Goal: Information Seeking & Learning: Learn about a topic

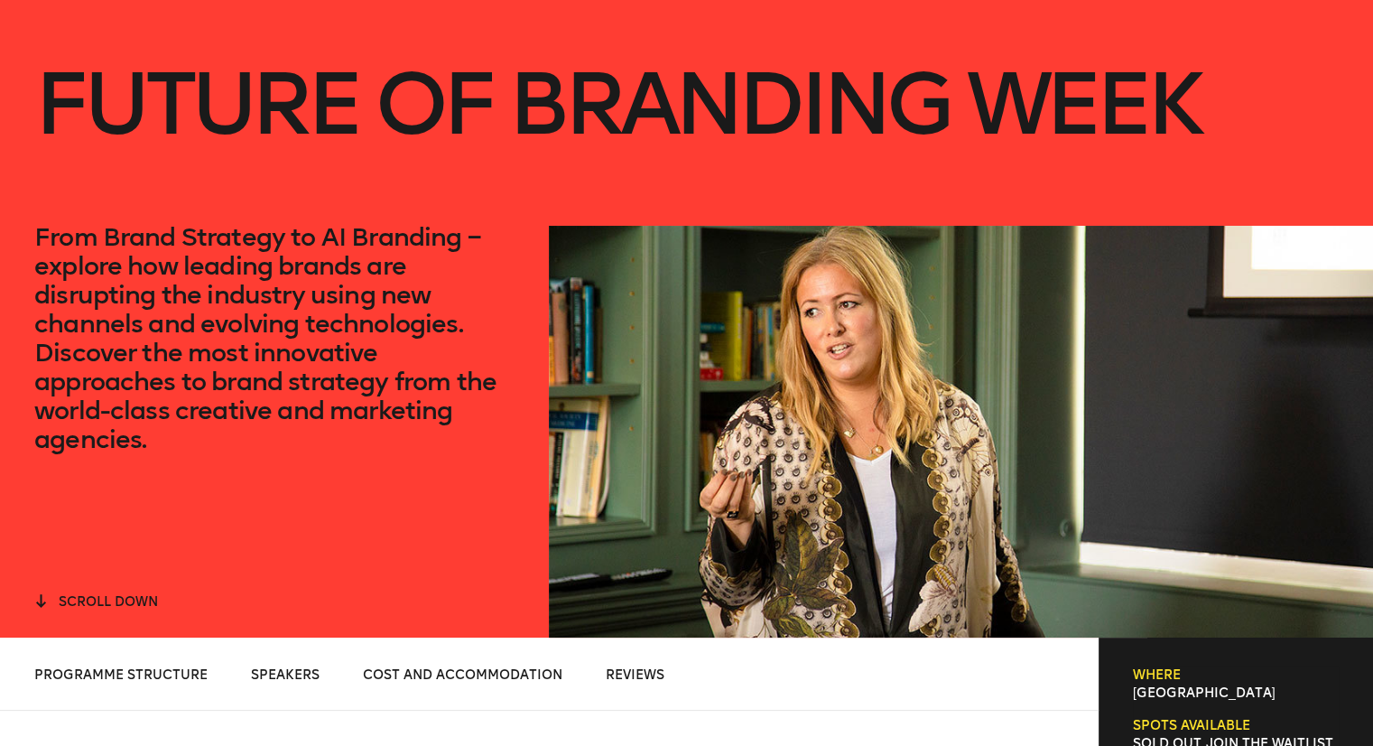
scroll to position [181, 0]
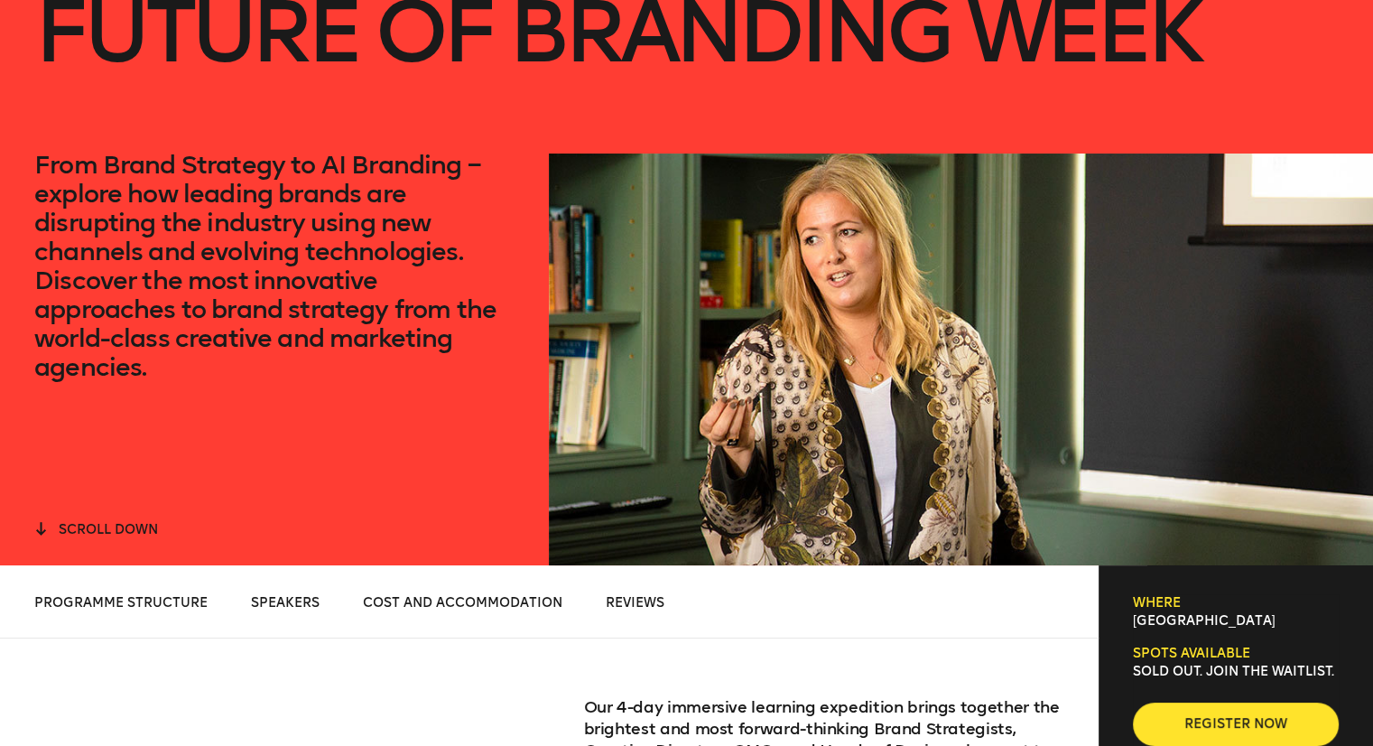
click at [130, 526] on span "scroll down" at bounding box center [108, 529] width 99 height 15
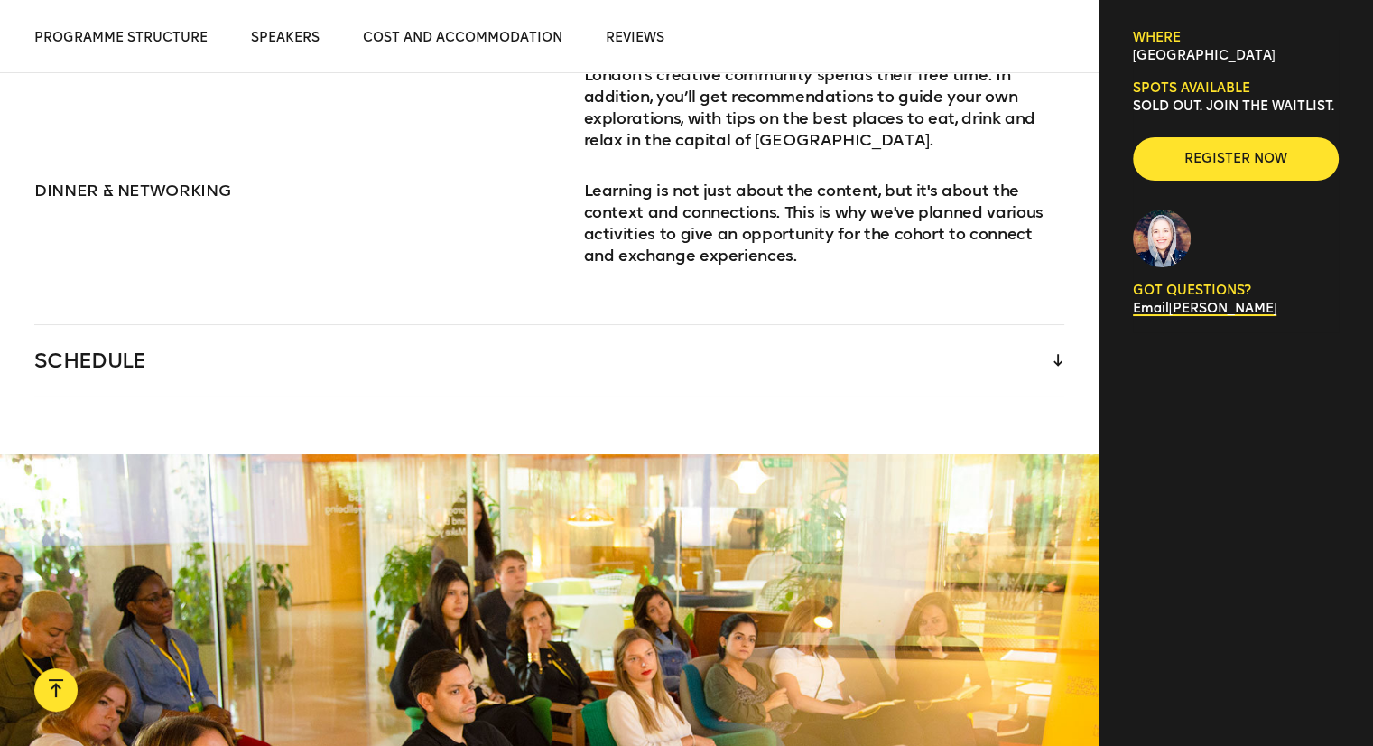
scroll to position [2640, 0]
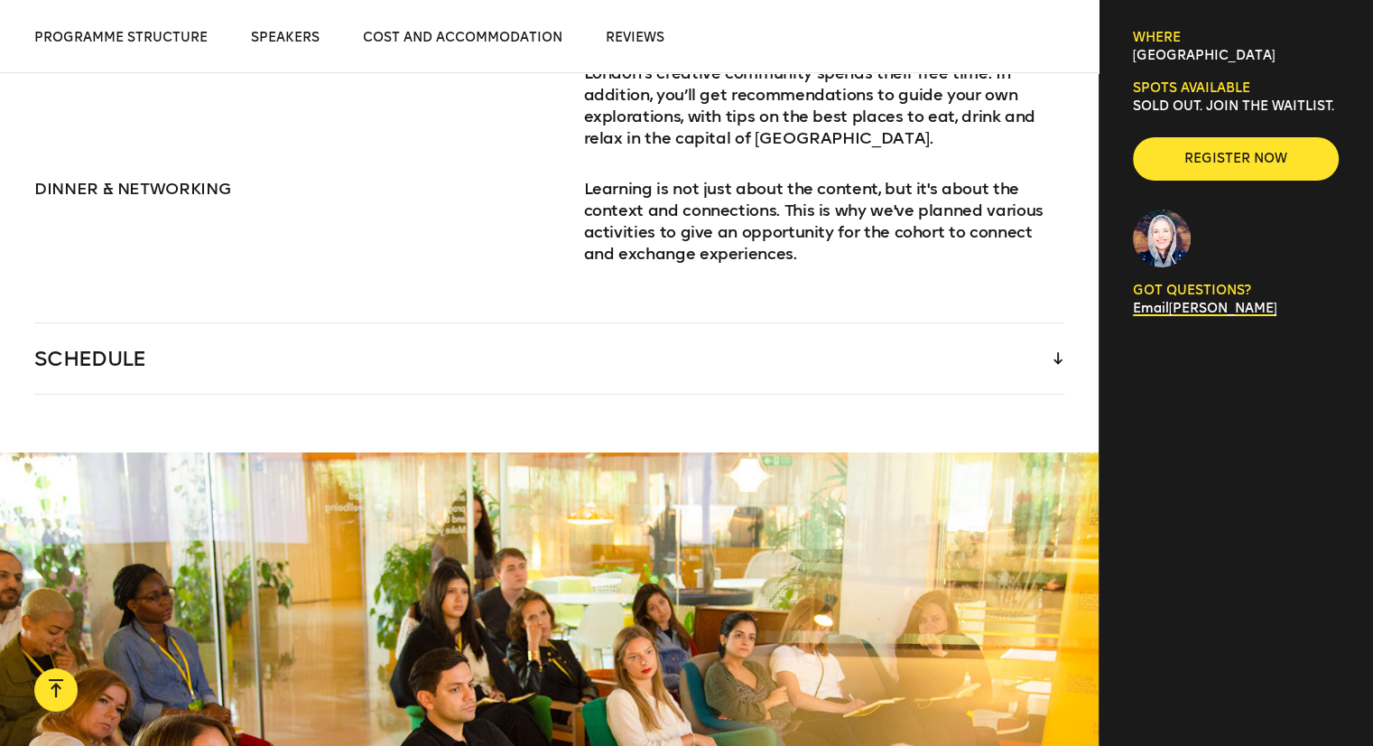
click at [1058, 353] on icon at bounding box center [1057, 359] width 9 height 12
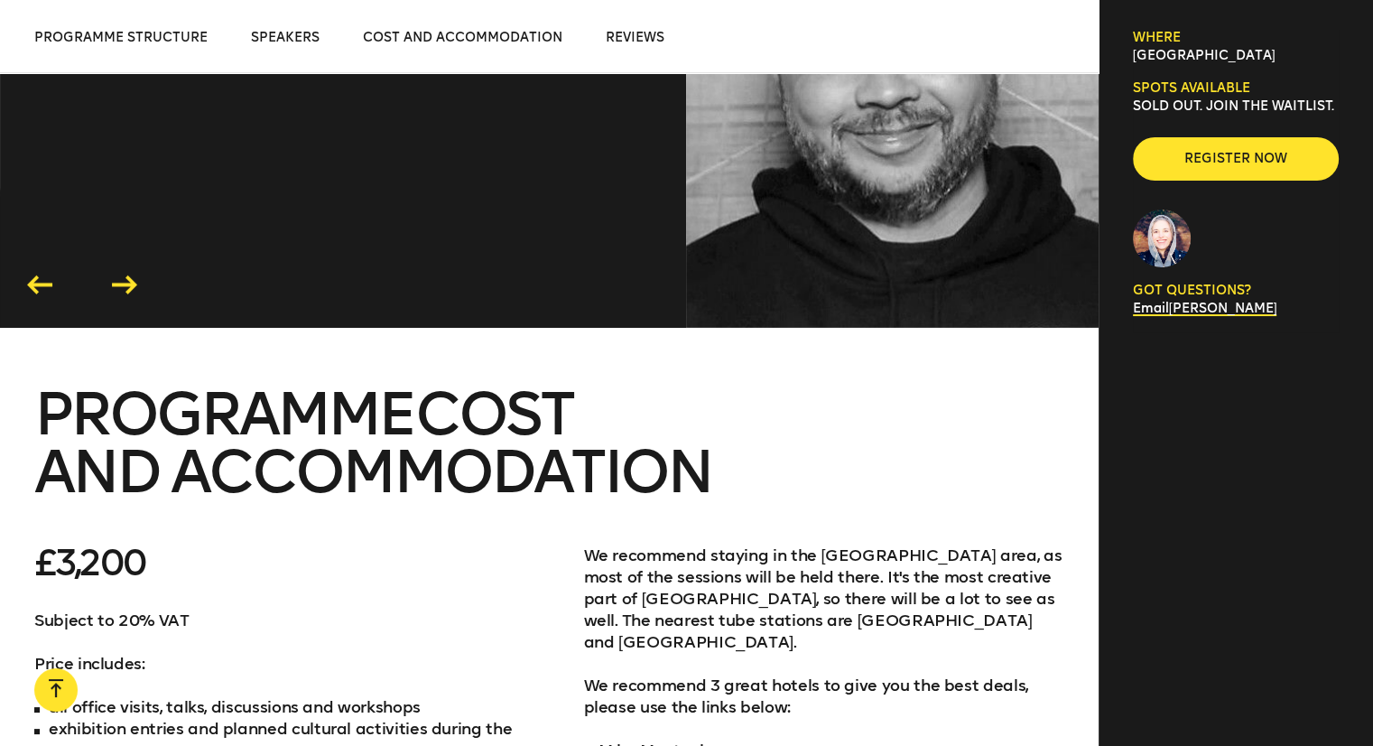
scroll to position [5618, 0]
